Goal: Information Seeking & Learning: Learn about a topic

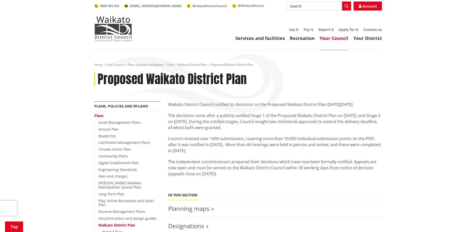
scroll to position [100, 0]
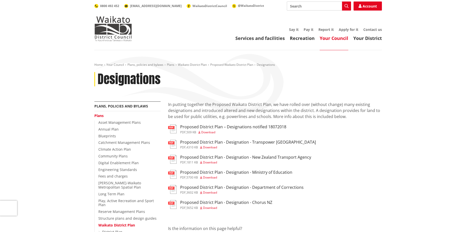
click at [220, 172] on h3 "Proposed District Plan - Designation - Ministry of Education" at bounding box center [236, 172] width 112 height 5
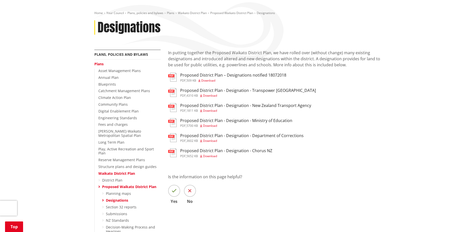
scroll to position [100, 0]
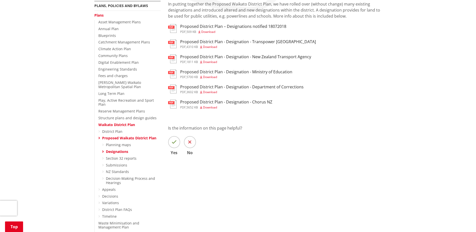
click at [191, 143] on span at bounding box center [190, 142] width 12 height 12
click at [0, 0] on input "No" at bounding box center [0, 0] width 0 height 0
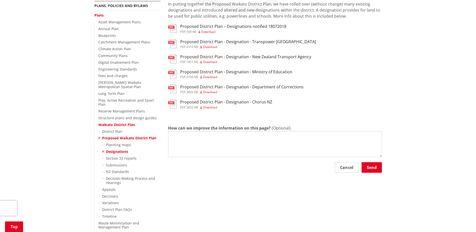
click at [99, 194] on icon at bounding box center [99, 196] width 2 height 4
click at [107, 194] on link "Decisions" at bounding box center [110, 196] width 16 height 5
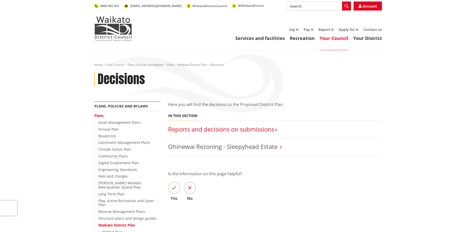
click at [219, 128] on link "Reports and decisions on submissions​" at bounding box center [221, 129] width 106 height 8
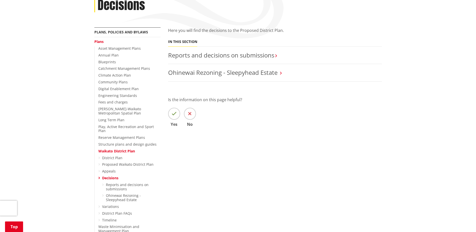
scroll to position [125, 0]
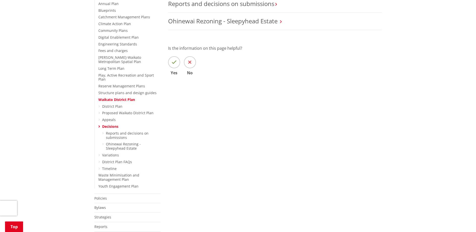
click at [99, 111] on icon at bounding box center [99, 113] width 2 height 4
click at [109, 110] on link "Proposed Waikato District Plan" at bounding box center [127, 112] width 51 height 5
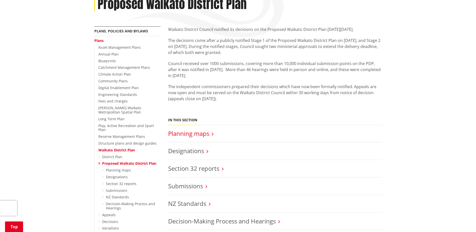
scroll to position [75, 0]
click at [194, 149] on link "Designations" at bounding box center [186, 150] width 36 height 8
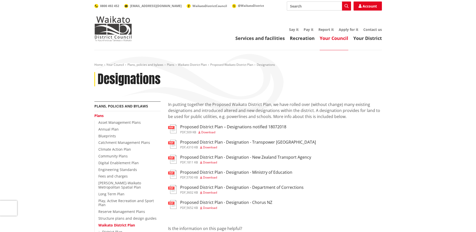
click at [209, 177] on span "Download" at bounding box center [210, 177] width 14 height 4
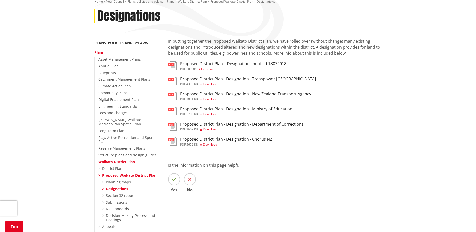
scroll to position [75, 0]
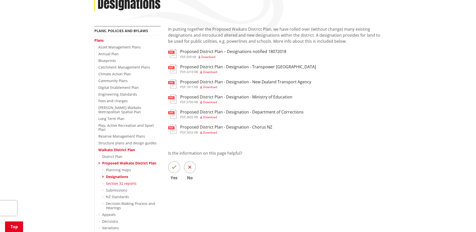
click at [122, 181] on link "Section 32 reports" at bounding box center [121, 183] width 31 height 5
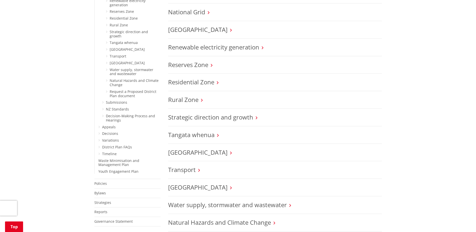
scroll to position [351, 0]
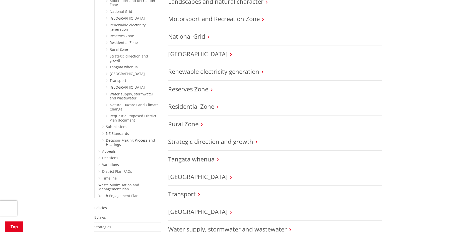
click at [100, 163] on ul "District Plan Proposed Waikato District Plan Planning maps Designations Section…" at bounding box center [129, 30] width 62 height 302
click at [99, 170] on icon at bounding box center [99, 172] width 2 height 4
click at [112, 169] on link "District Plan FAQs" at bounding box center [117, 171] width 30 height 5
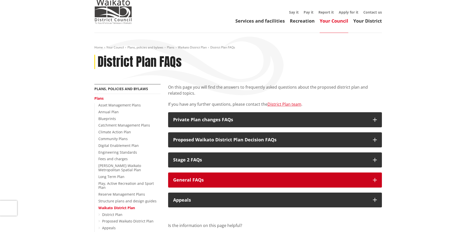
scroll to position [50, 0]
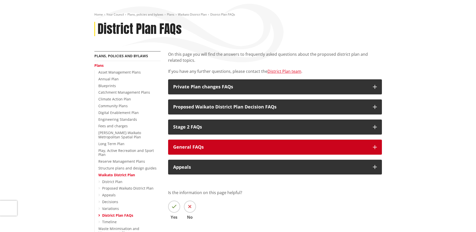
click at [247, 148] on h3 "General FAQs" at bounding box center [270, 146] width 195 height 5
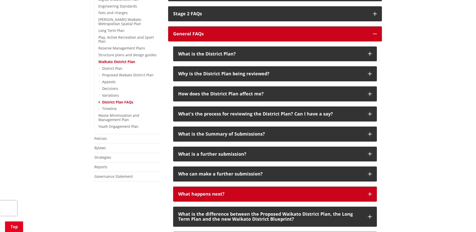
scroll to position [176, 0]
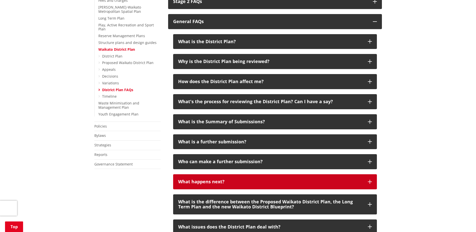
click at [240, 179] on button "What happens next?" at bounding box center [275, 181] width 204 height 15
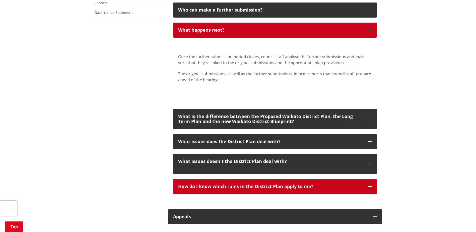
scroll to position [326, 0]
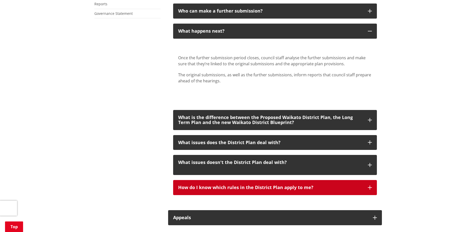
click at [247, 184] on button "How do I know which rules in the District Plan apply to me?" at bounding box center [275, 187] width 204 height 15
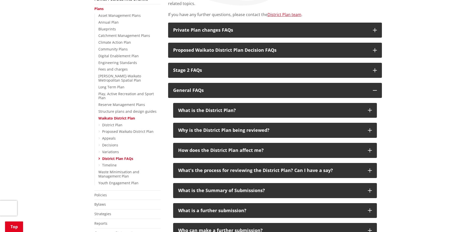
scroll to position [25, 0]
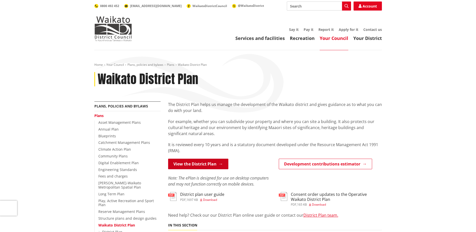
click at [212, 166] on link "View the District Plan" at bounding box center [198, 163] width 60 height 11
